Goal: Navigation & Orientation: Find specific page/section

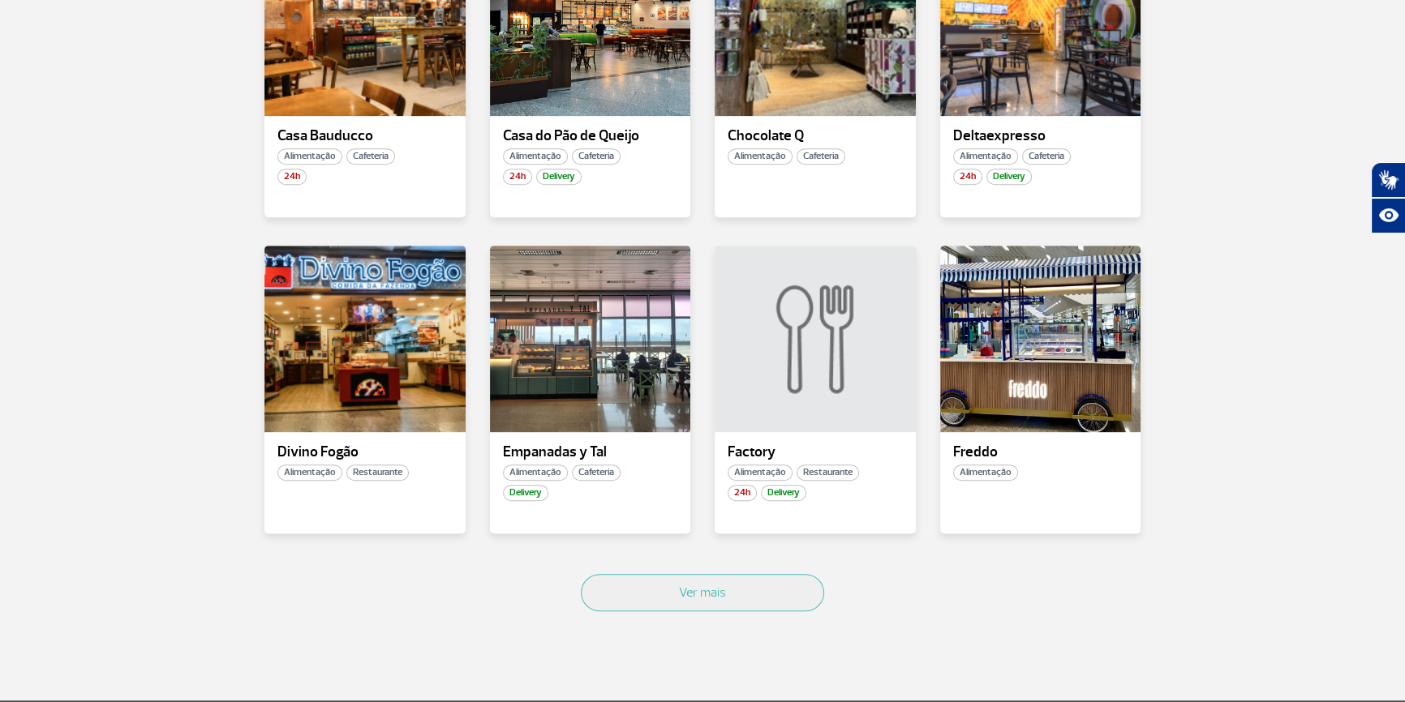
scroll to position [1095, 0]
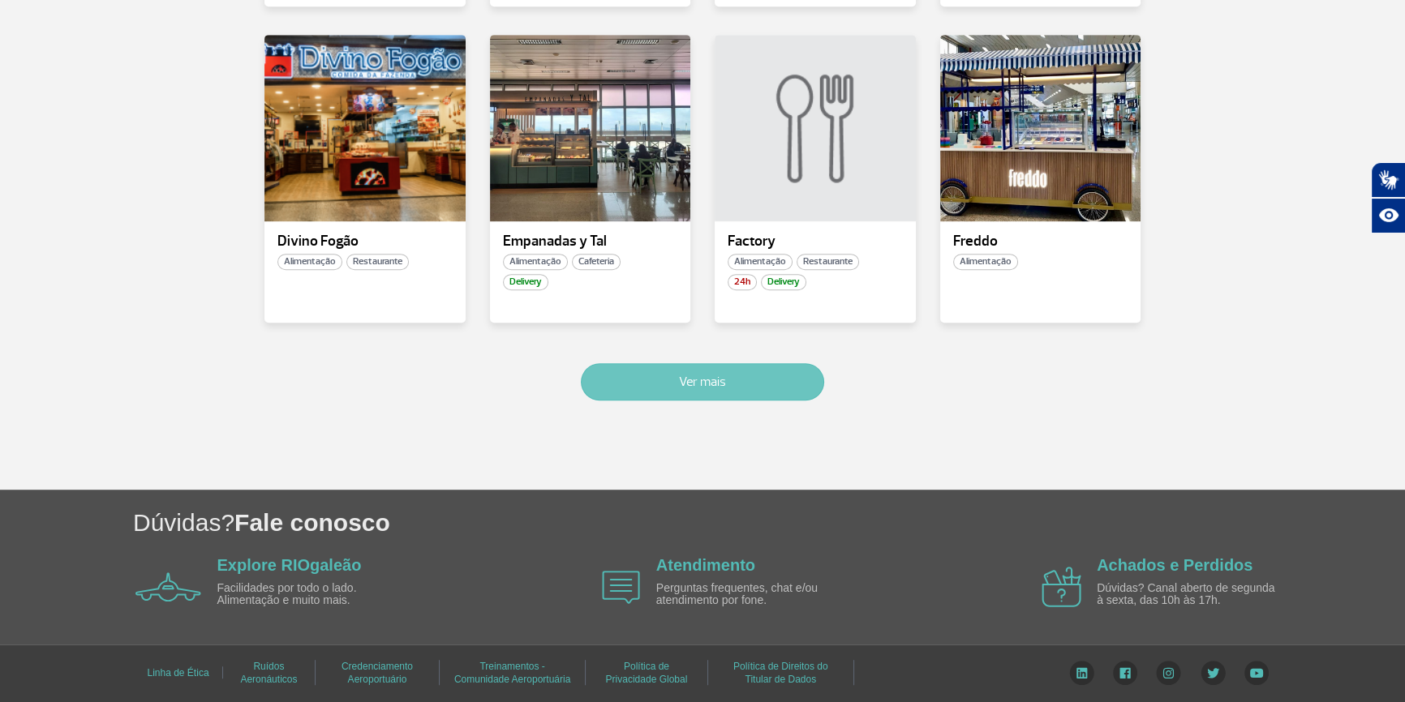
click at [704, 380] on button "Ver mais" at bounding box center [702, 381] width 243 height 37
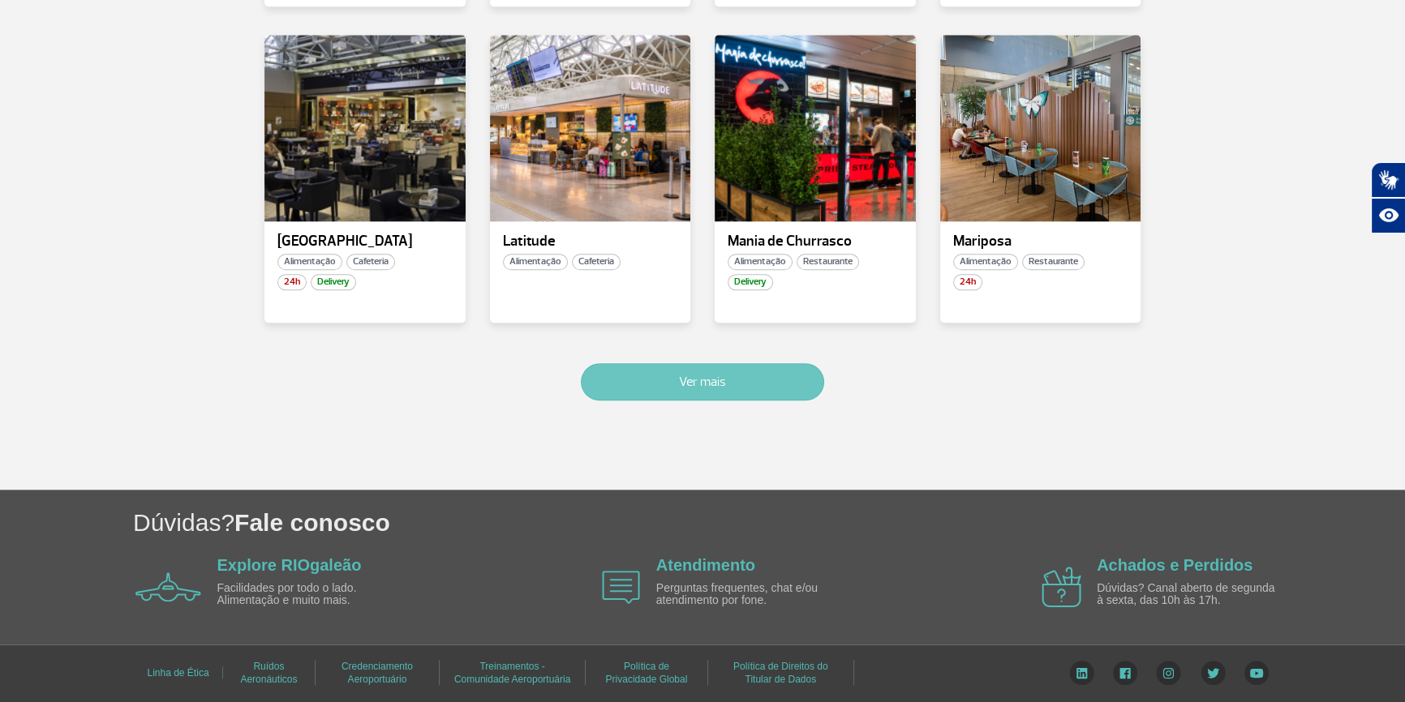
click at [761, 377] on button "Ver mais" at bounding box center [702, 381] width 243 height 37
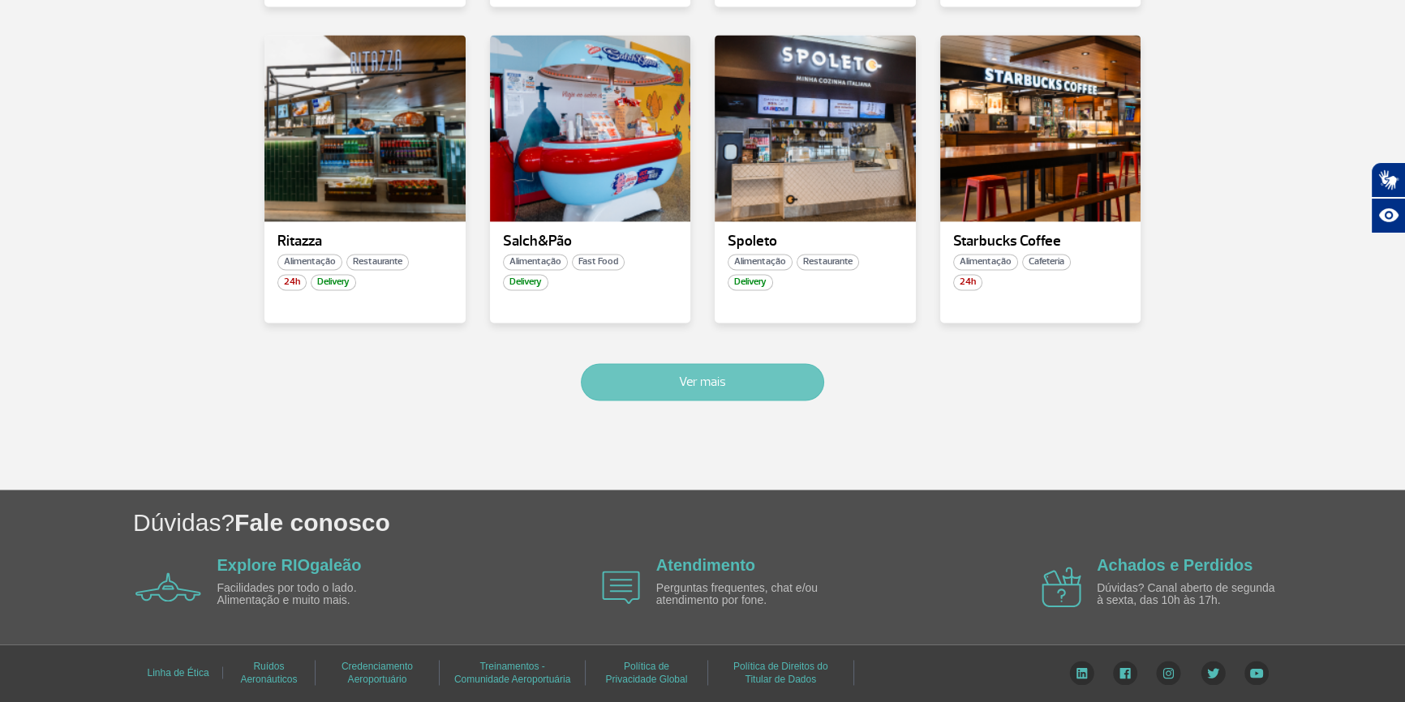
click at [761, 377] on button "Ver mais" at bounding box center [702, 381] width 243 height 37
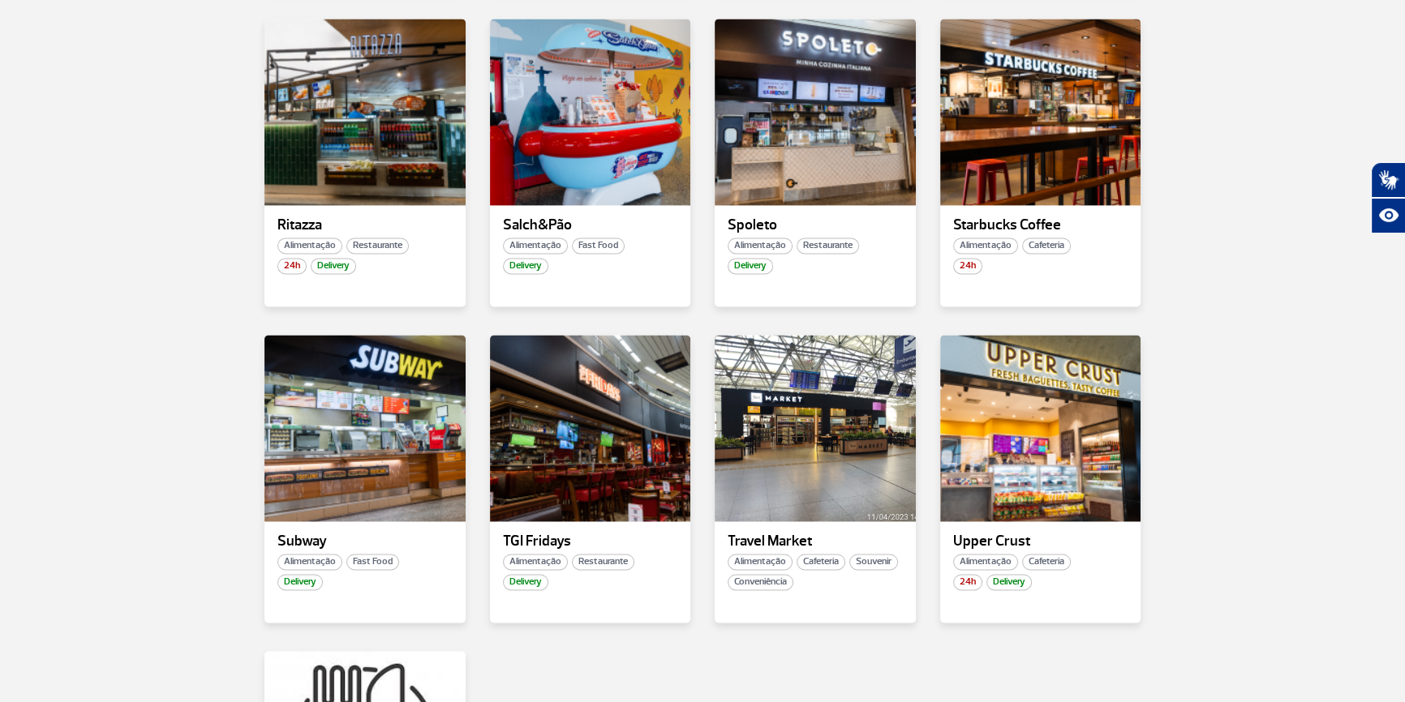
scroll to position [3528, 0]
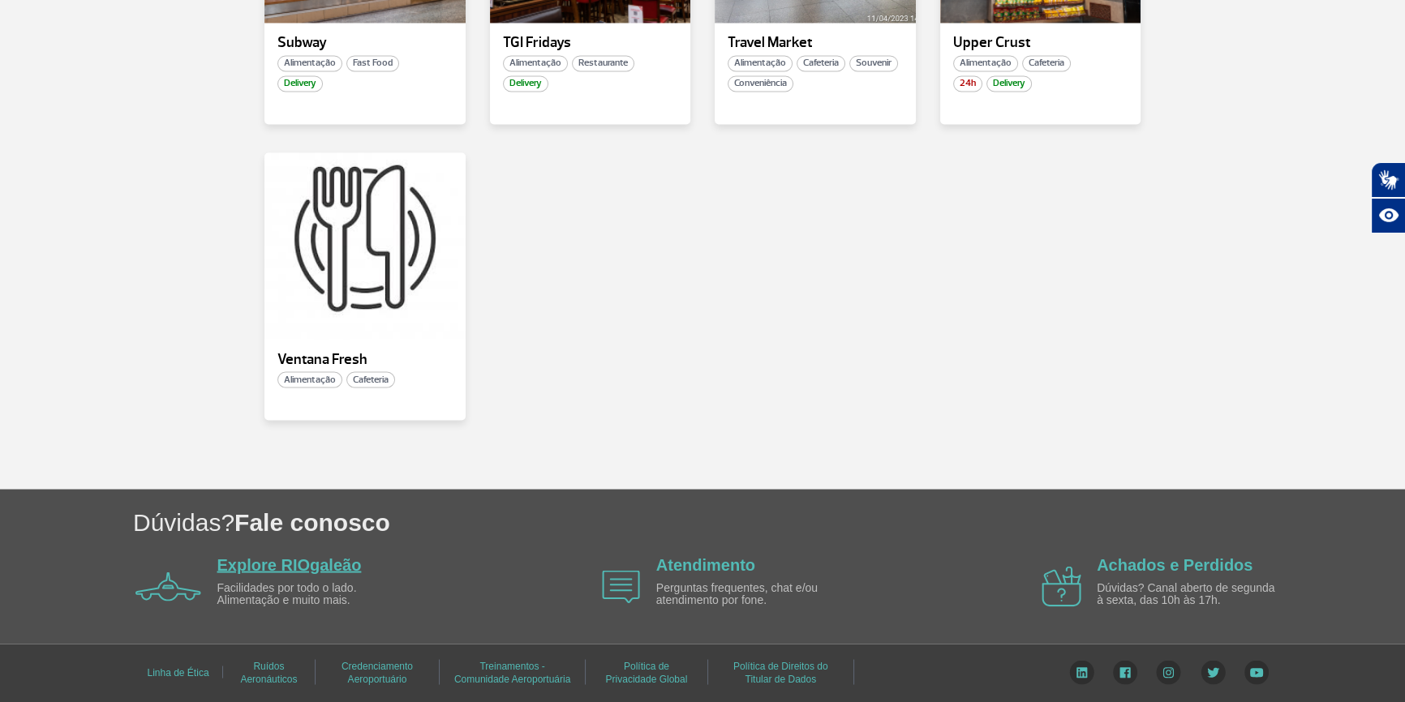
click at [319, 561] on link "Explore RIOgaleão" at bounding box center [289, 565] width 144 height 18
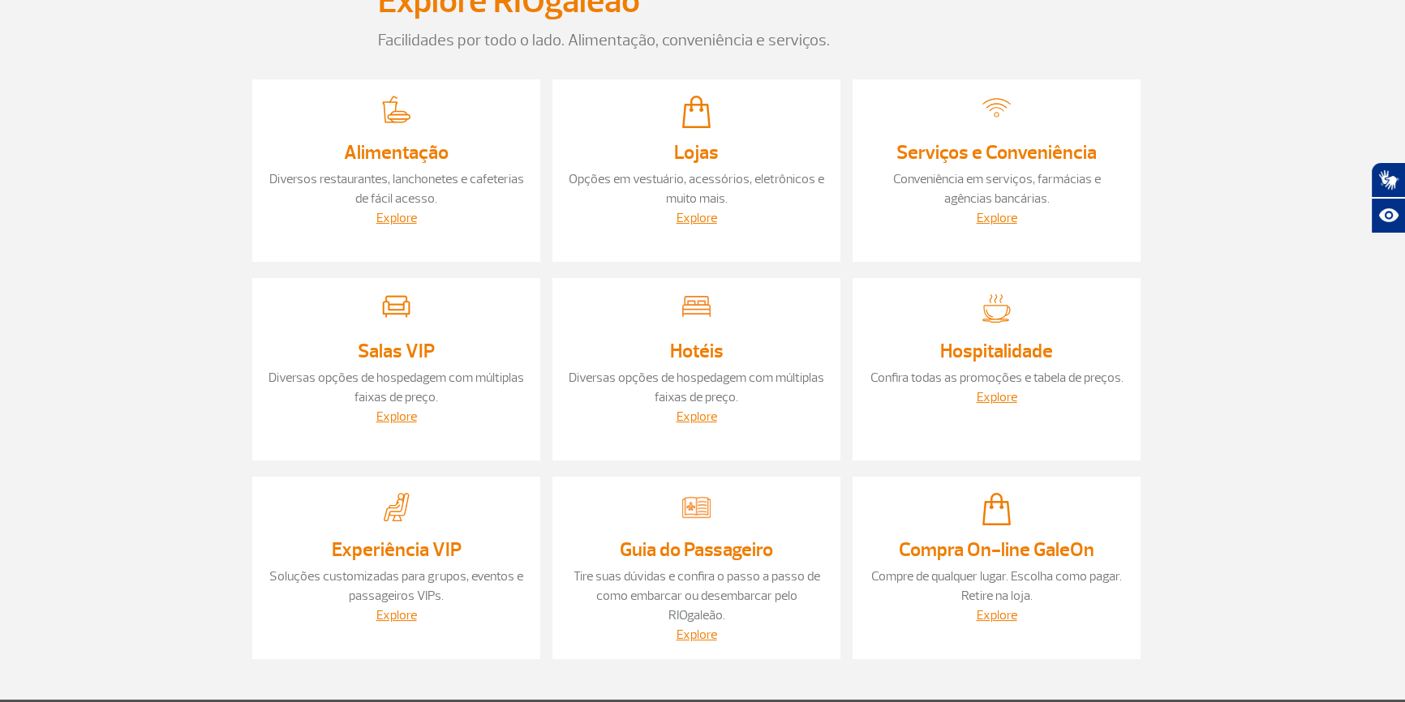
scroll to position [358, 0]
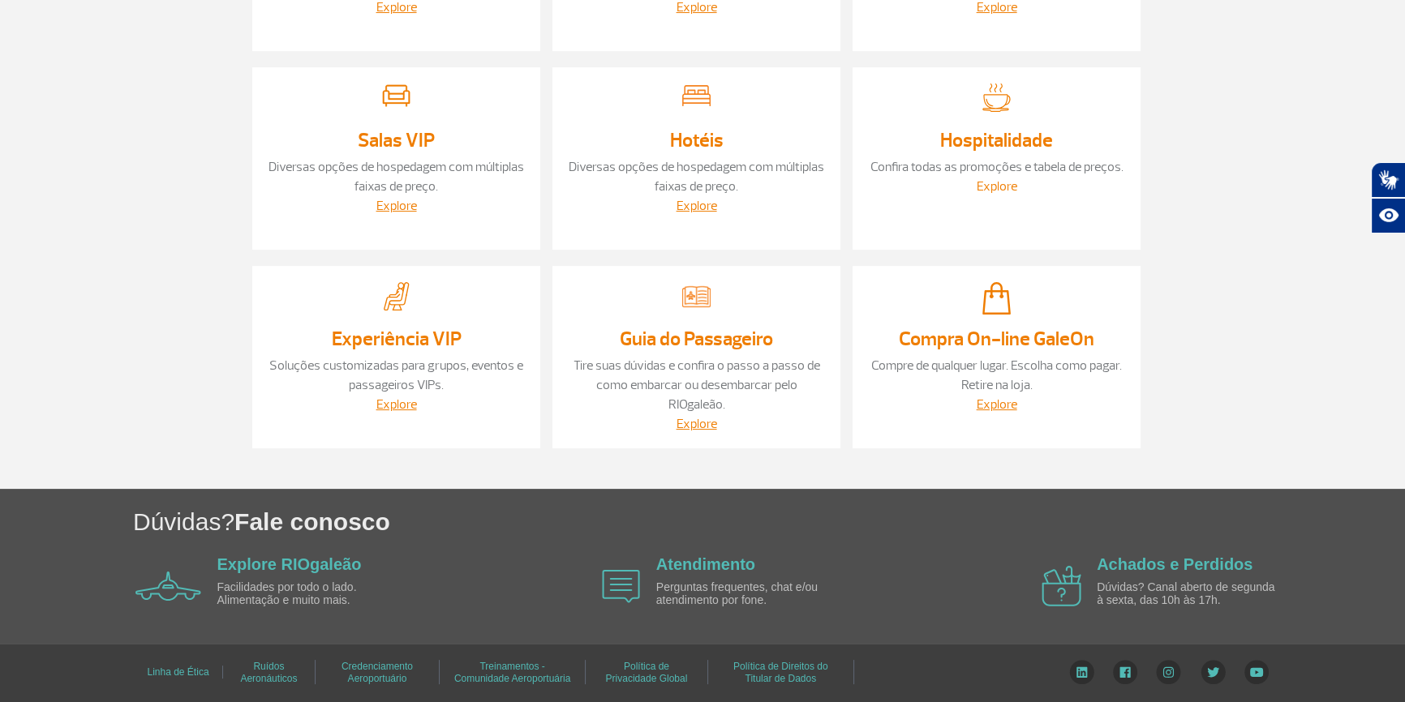
click at [983, 181] on link "Explore" at bounding box center [997, 186] width 41 height 16
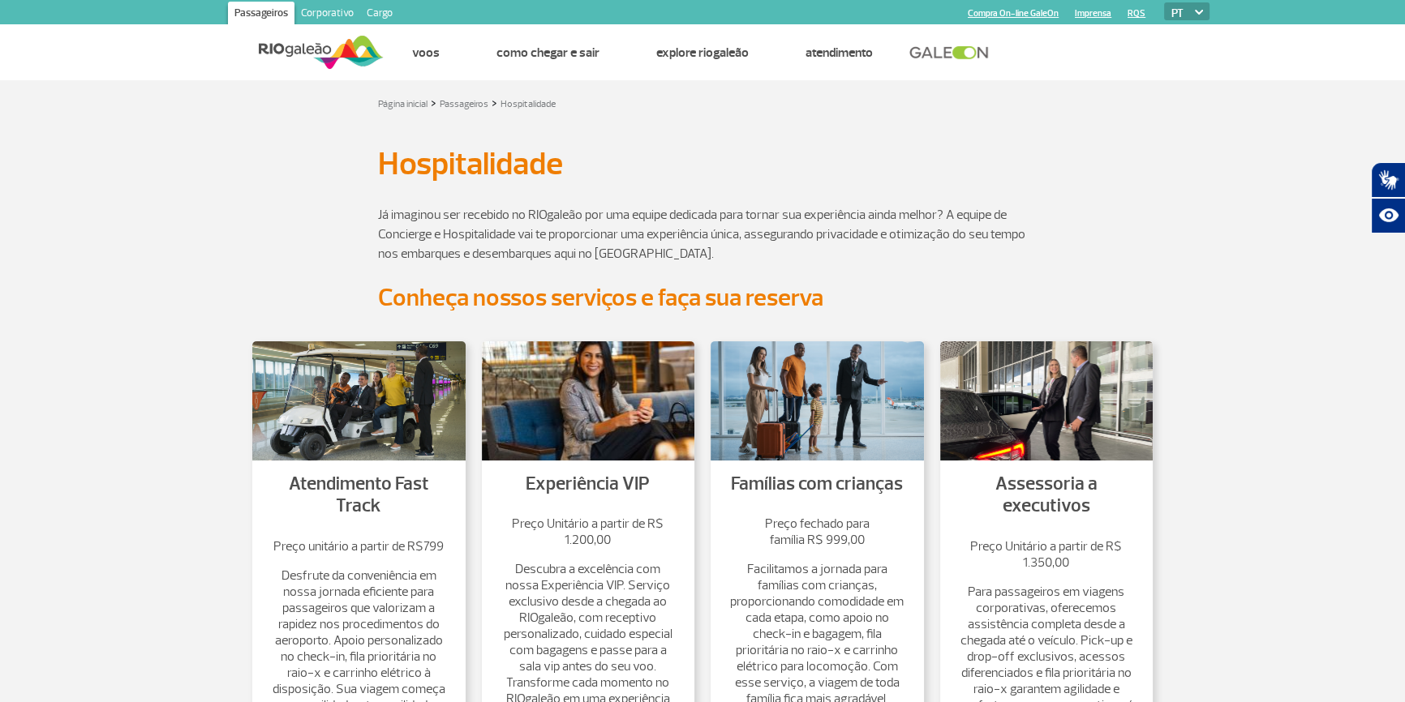
scroll to position [147, 0]
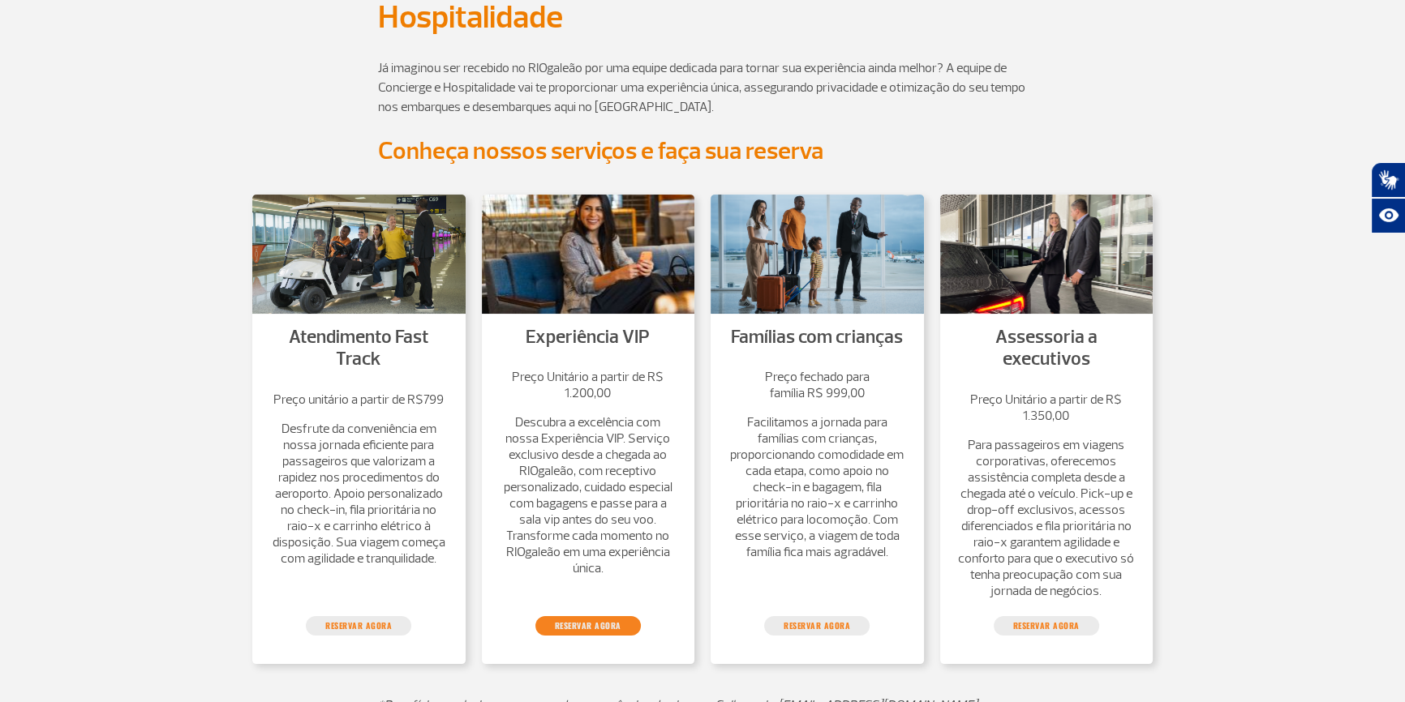
click at [589, 633] on link "reservar agora" at bounding box center [587, 625] width 105 height 19
